Goal: Find specific page/section: Find specific page/section

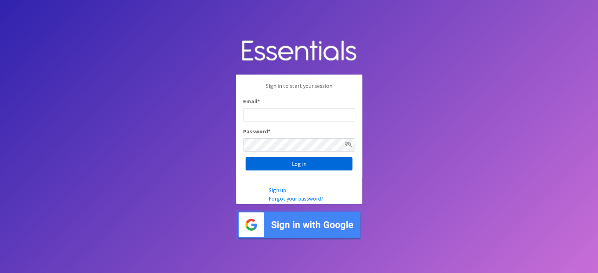
type input "[EMAIL_ADDRESS][DOMAIN_NAME]"
click at [281, 164] on input "Log in" at bounding box center [299, 163] width 107 height 13
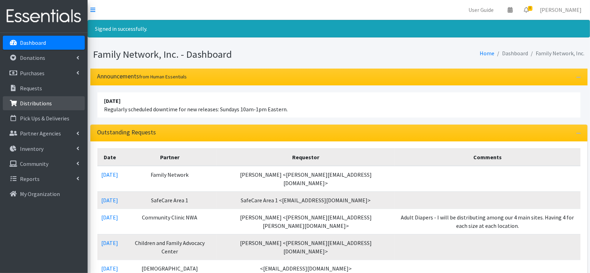
click at [32, 103] on p "Distributions" at bounding box center [36, 103] width 32 height 7
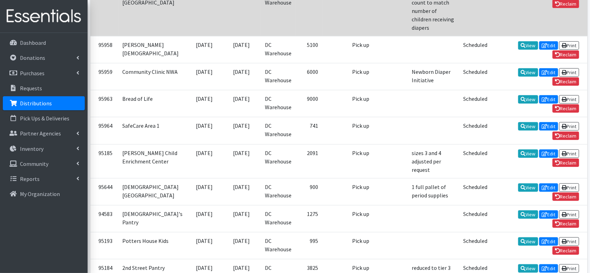
scroll to position [204, 0]
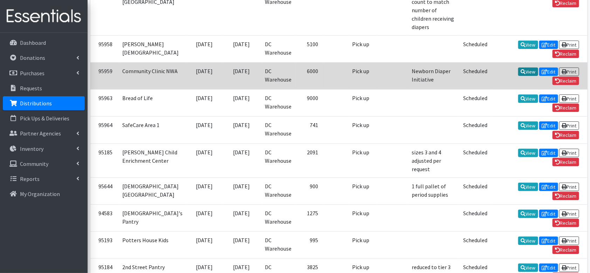
click at [518, 76] on link "View" at bounding box center [528, 72] width 20 height 8
